Goal: Navigation & Orientation: Understand site structure

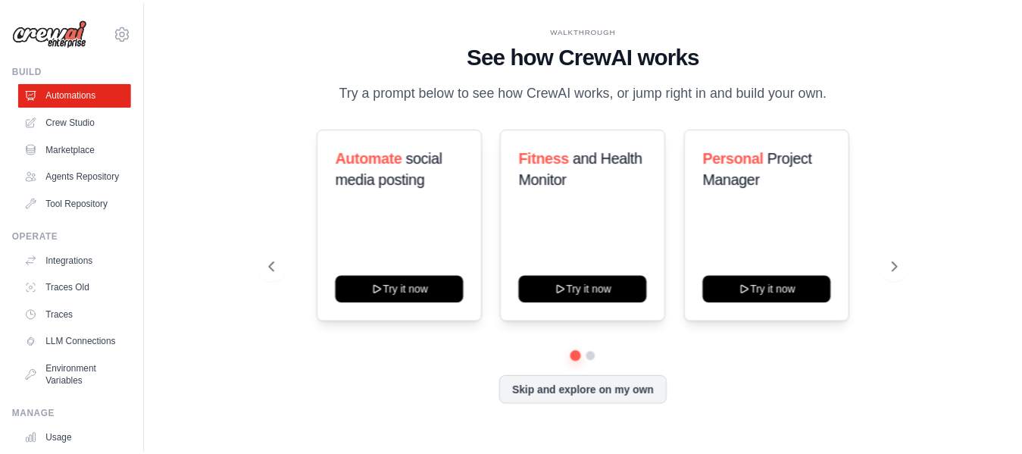
scroll to position [130, 0]
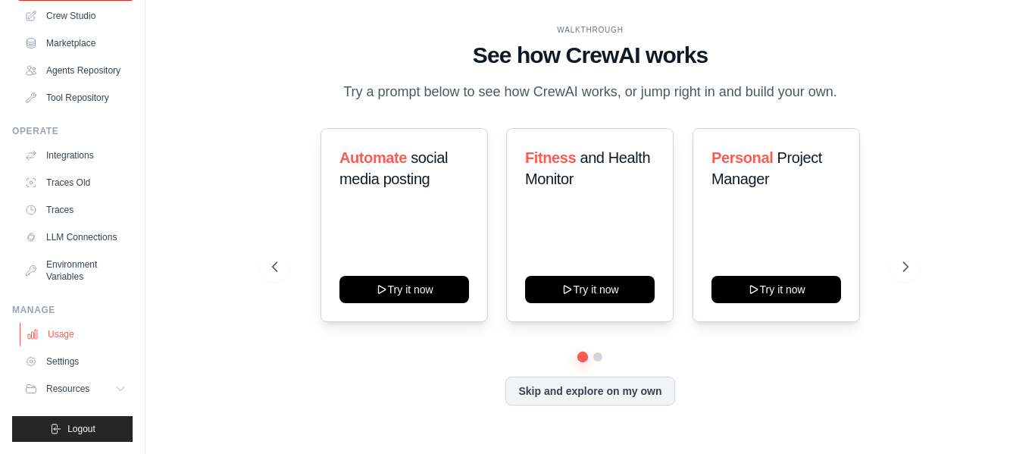
click at [70, 342] on link "Usage" at bounding box center [77, 334] width 114 height 24
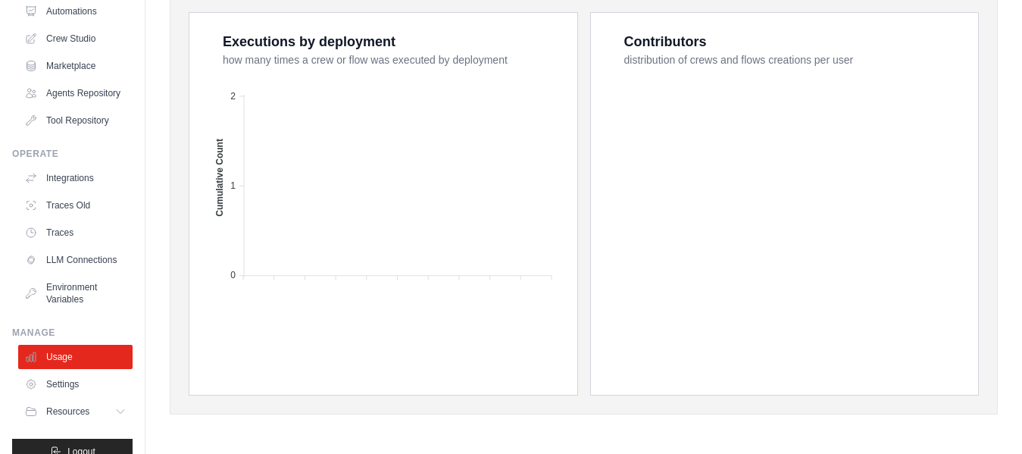
scroll to position [130, 0]
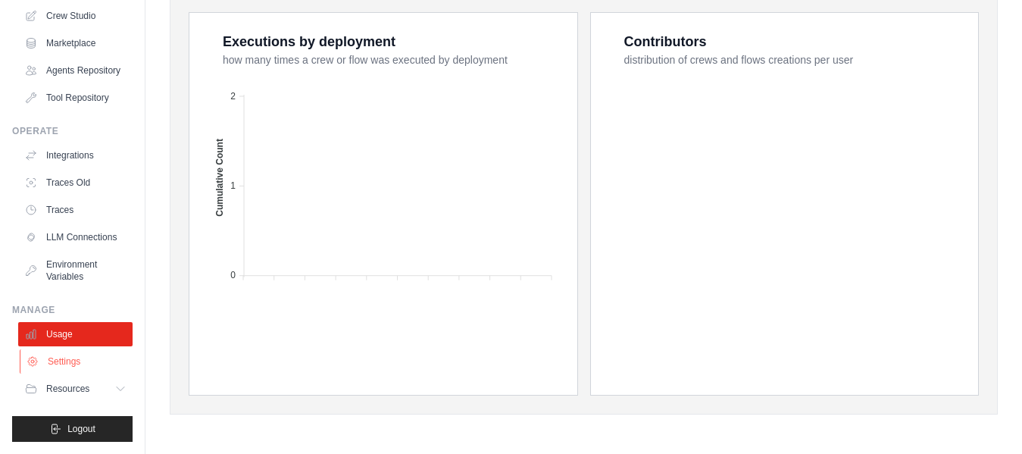
click at [86, 365] on link "Settings" at bounding box center [77, 361] width 114 height 24
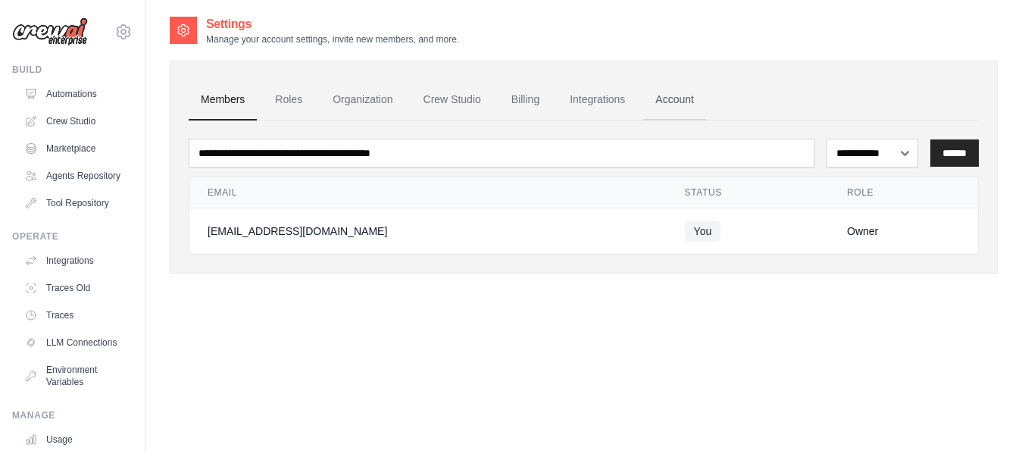
click at [675, 95] on link "Account" at bounding box center [674, 100] width 63 height 41
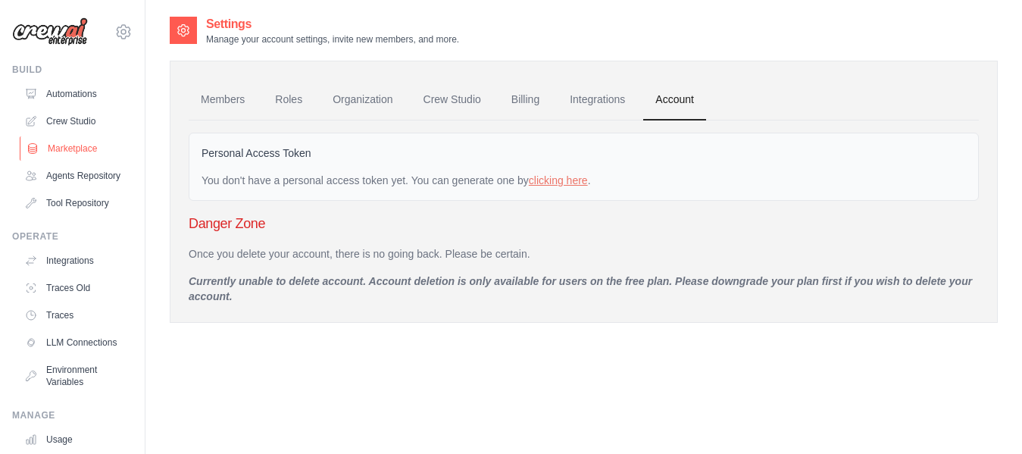
click at [67, 149] on link "Marketplace" at bounding box center [77, 148] width 114 height 24
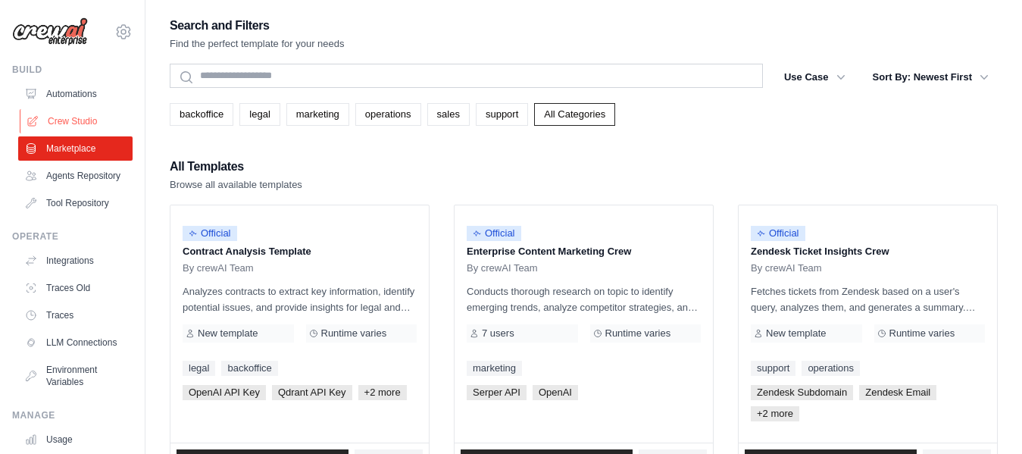
click at [80, 117] on link "Crew Studio" at bounding box center [77, 121] width 114 height 24
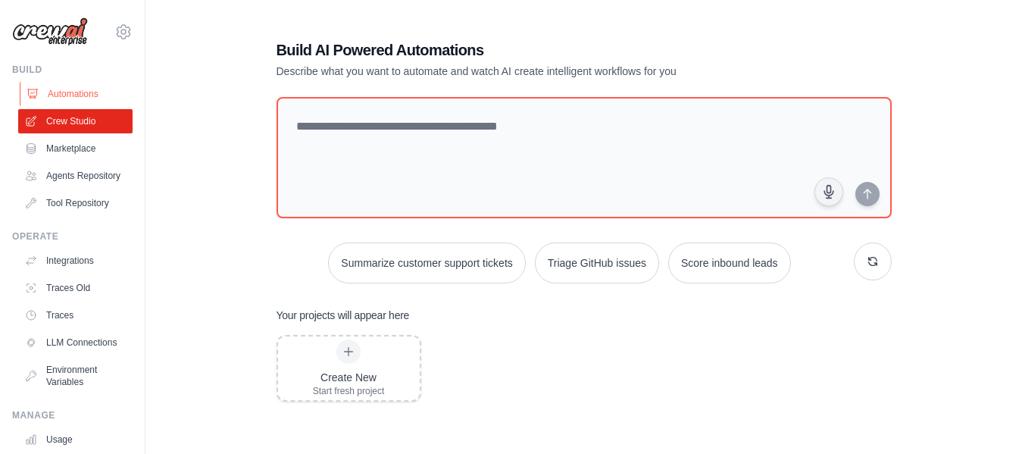
click at [54, 89] on link "Automations" at bounding box center [77, 94] width 114 height 24
